Goal: Entertainment & Leisure: Consume media (video, audio)

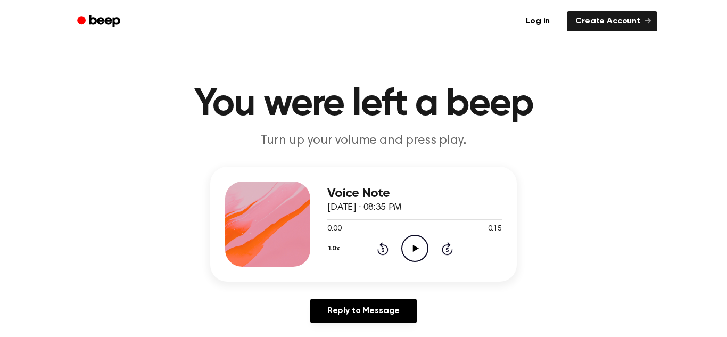
click at [414, 249] on icon at bounding box center [416, 248] width 6 height 7
click at [421, 257] on icon "Pause Audio" at bounding box center [414, 248] width 27 height 27
click at [421, 257] on icon "Play Audio" at bounding box center [414, 248] width 27 height 27
drag, startPoint x: 432, startPoint y: 220, endPoint x: 310, endPoint y: 223, distance: 122.5
click at [310, 223] on div "Voice Note [DATE] · 08:35 PM 0:10 0:15 Your browser does not support the [objec…" at bounding box center [363, 224] width 307 height 115
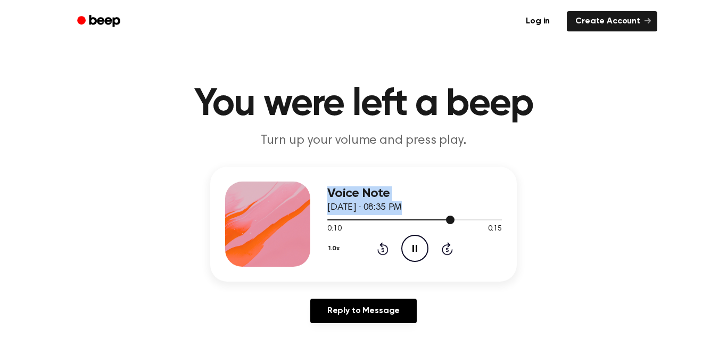
click at [372, 220] on div at bounding box center [390, 219] width 127 height 1
click at [331, 224] on span "0:04" at bounding box center [334, 229] width 14 height 11
click at [329, 219] on div at bounding box center [414, 219] width 175 height 1
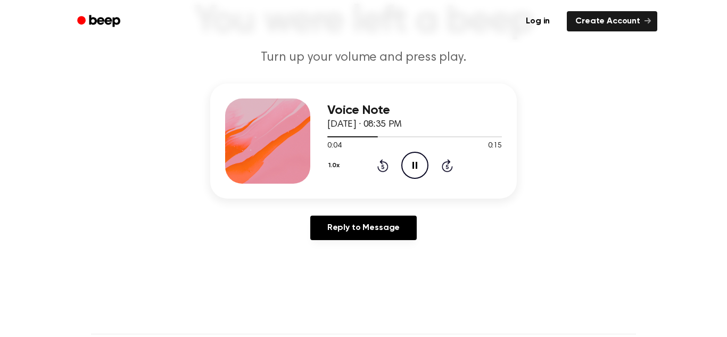
scroll to position [83, 0]
click at [416, 171] on icon "Pause Audio" at bounding box center [414, 165] width 27 height 27
click at [436, 142] on div "0:08 0:15" at bounding box center [414, 146] width 175 height 11
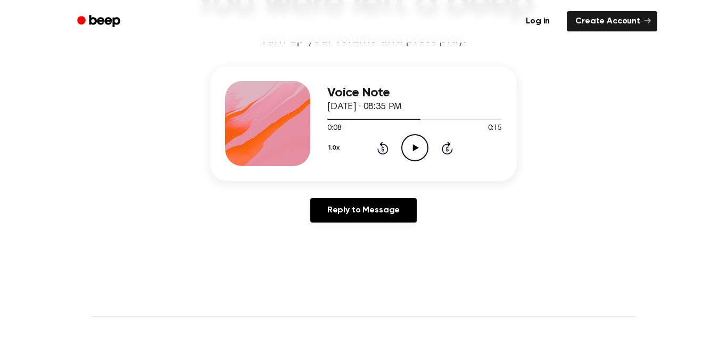
scroll to position [102, 0]
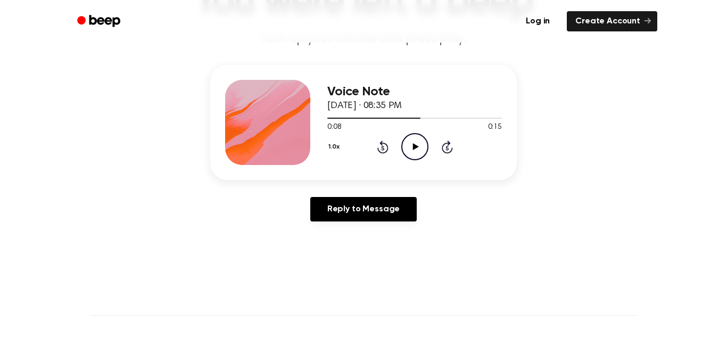
click at [413, 149] on icon at bounding box center [416, 146] width 6 height 7
click at [416, 155] on icon "Pause Audio" at bounding box center [414, 146] width 27 height 27
